Goal: Information Seeking & Learning: Check status

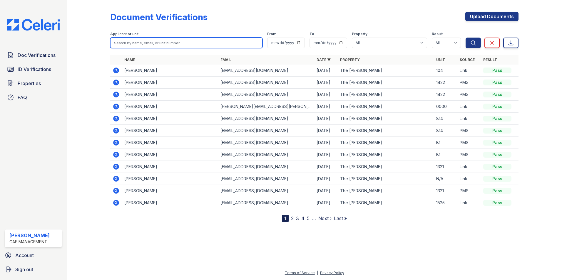
click at [125, 41] on input "search" at bounding box center [186, 43] width 152 height 11
click at [126, 45] on input "search" at bounding box center [186, 43] width 152 height 11
type input "edoh"
click at [465, 38] on button "Search" at bounding box center [472, 43] width 15 height 11
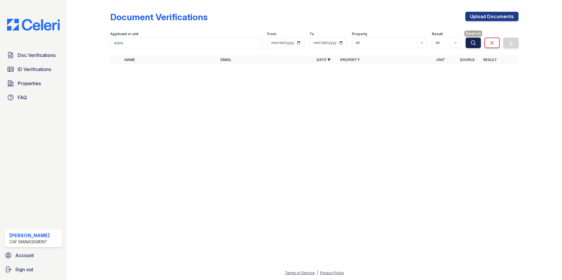
click at [476, 41] on button "Search" at bounding box center [472, 43] width 15 height 11
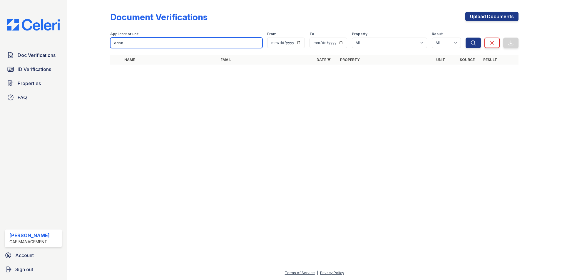
drag, startPoint x: 143, startPoint y: 44, endPoint x: 104, endPoint y: 47, distance: 39.2
click at [104, 47] on div "Document Verifications Upload Documents Filter Applicant or unit edoh From To P…" at bounding box center [314, 40] width 476 height 80
type input "mitchell"
click at [465, 38] on button "Search" at bounding box center [472, 43] width 15 height 11
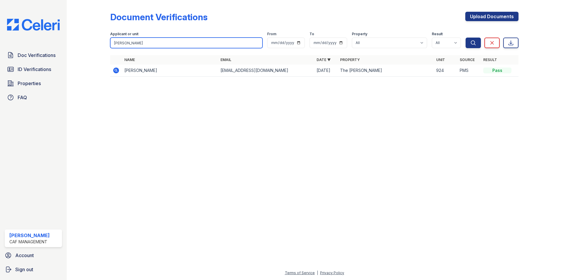
drag, startPoint x: 140, startPoint y: 45, endPoint x: 115, endPoint y: 45, distance: 25.0
click at [115, 45] on input "mitchell" at bounding box center [186, 43] width 152 height 11
type input "clark"
click at [465, 38] on button "Search" at bounding box center [472, 43] width 15 height 11
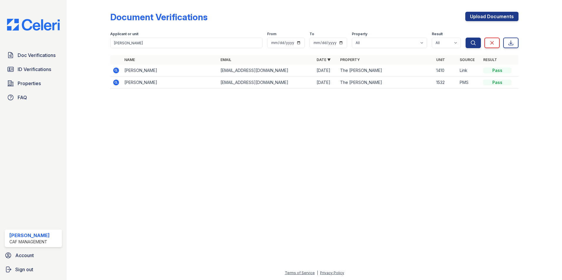
click at [117, 68] on icon at bounding box center [115, 70] width 7 height 7
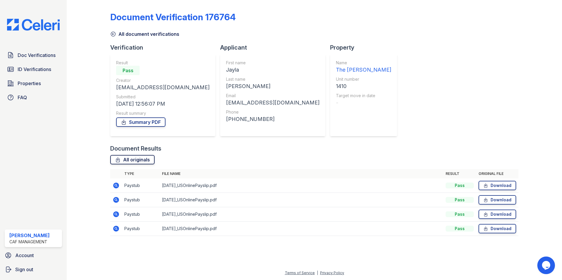
click at [136, 158] on link "All originals" at bounding box center [132, 159] width 44 height 9
click at [38, 70] on span "ID Verifications" at bounding box center [34, 69] width 33 height 7
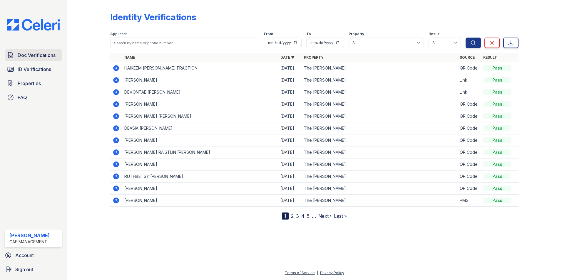
click at [45, 58] on span "Doc Verifications" at bounding box center [37, 55] width 38 height 7
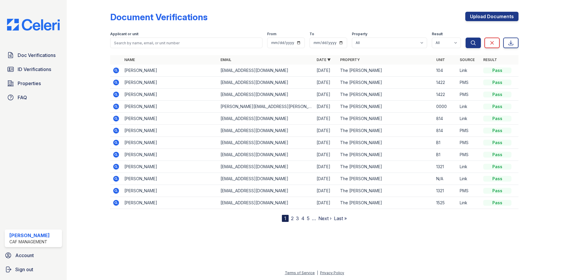
click at [117, 82] on icon at bounding box center [116, 83] width 6 height 6
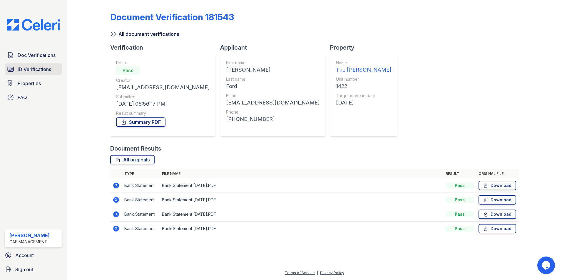
click at [44, 67] on span "ID Verifications" at bounding box center [34, 69] width 33 height 7
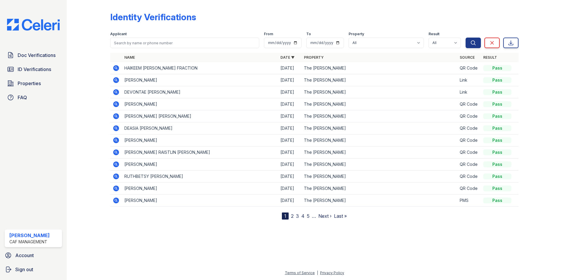
click at [116, 93] on icon at bounding box center [116, 92] width 6 height 6
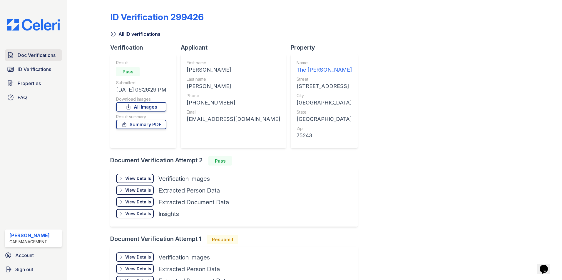
click at [41, 56] on span "Doc Verifications" at bounding box center [37, 55] width 38 height 7
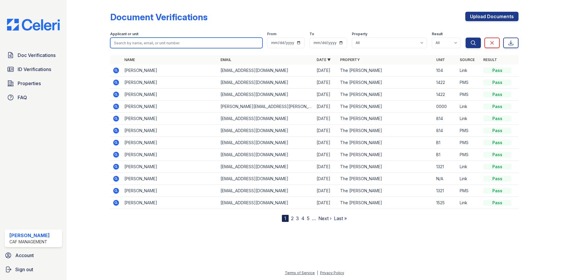
click at [130, 43] on input "search" at bounding box center [186, 43] width 152 height 11
type input "si'yeed"
click at [465, 38] on button "Search" at bounding box center [472, 43] width 15 height 11
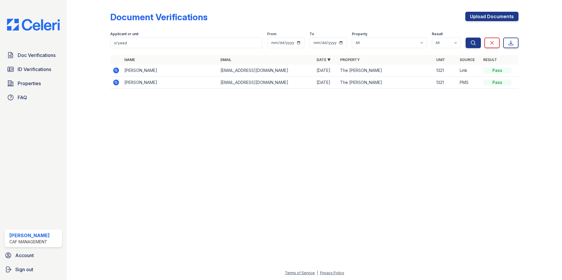
click at [115, 72] on icon at bounding box center [116, 71] width 6 height 6
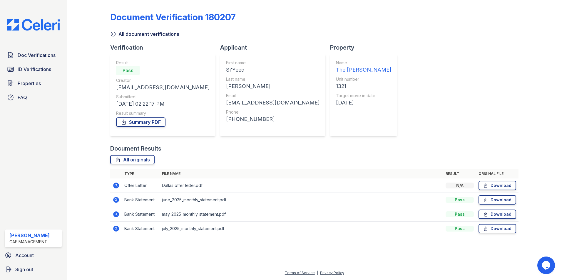
click at [114, 185] on icon at bounding box center [116, 186] width 6 height 6
click at [136, 122] on link "Summary PDF" at bounding box center [140, 121] width 49 height 9
click at [504, 184] on link "Download" at bounding box center [497, 185] width 38 height 9
